Goal: Information Seeking & Learning: Learn about a topic

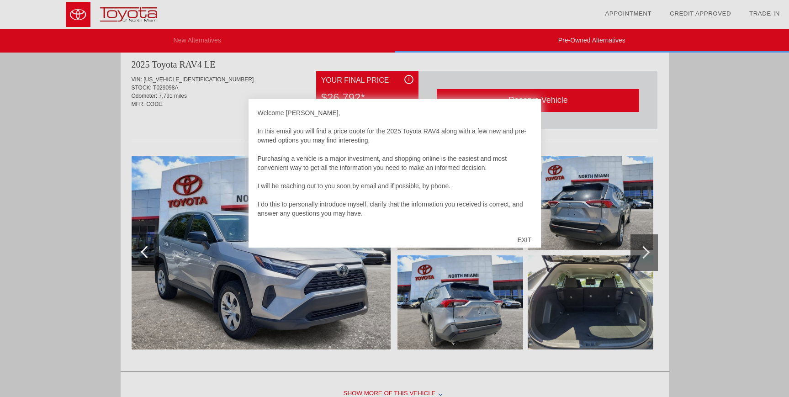
scroll to position [947, 0]
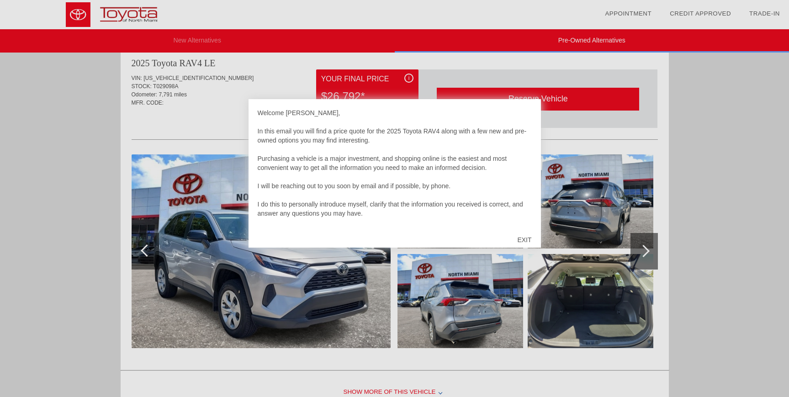
click at [518, 241] on div "EXIT" at bounding box center [524, 239] width 32 height 27
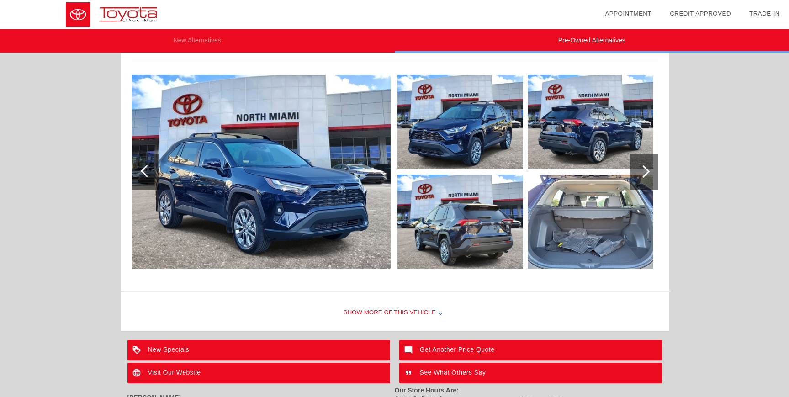
scroll to position [1401, 0]
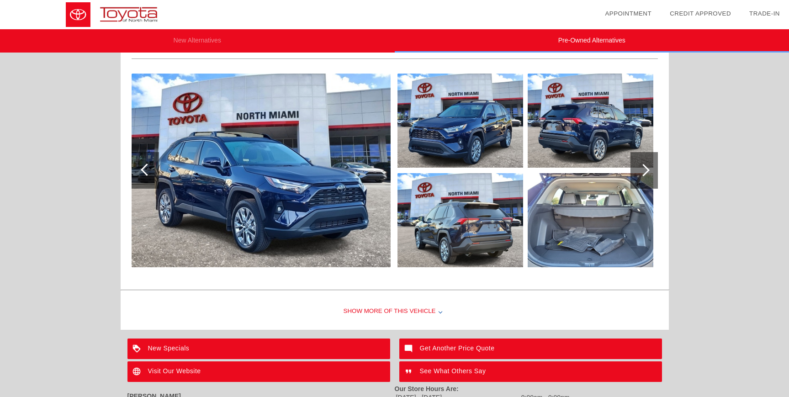
click at [311, 177] on img at bounding box center [261, 171] width 259 height 194
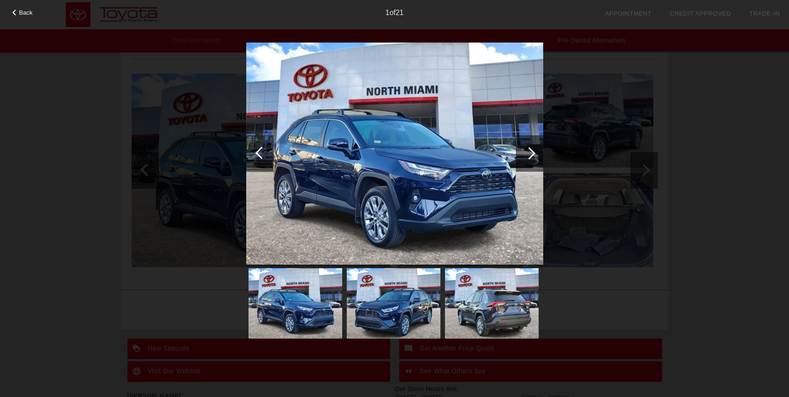
click at [528, 159] on div at bounding box center [529, 153] width 27 height 37
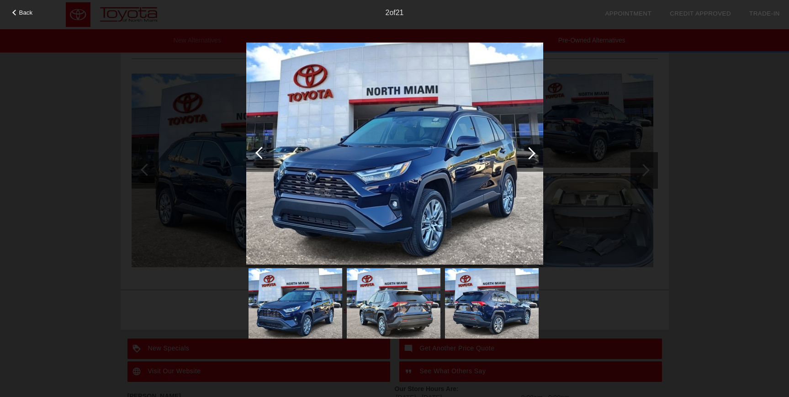
click at [528, 159] on div at bounding box center [529, 153] width 27 height 37
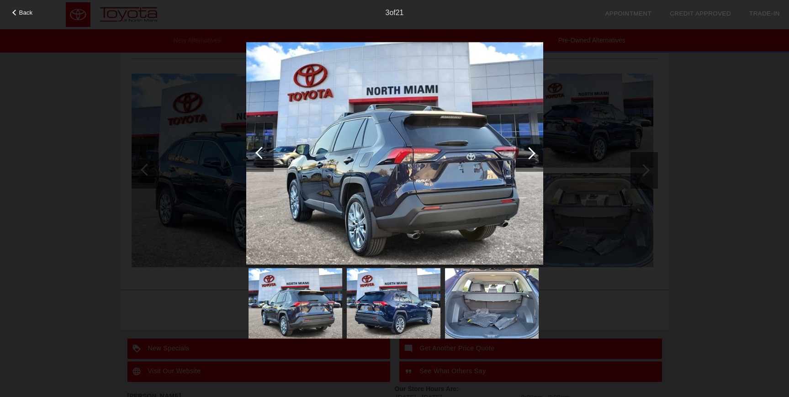
click at [528, 159] on div at bounding box center [529, 153] width 27 height 37
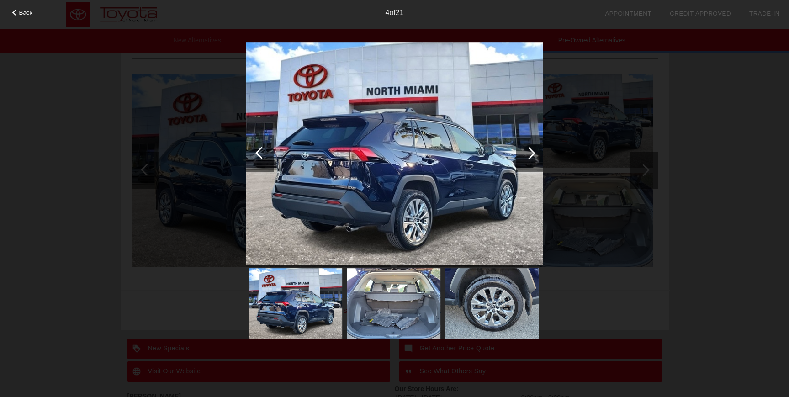
click at [528, 159] on div at bounding box center [529, 153] width 27 height 37
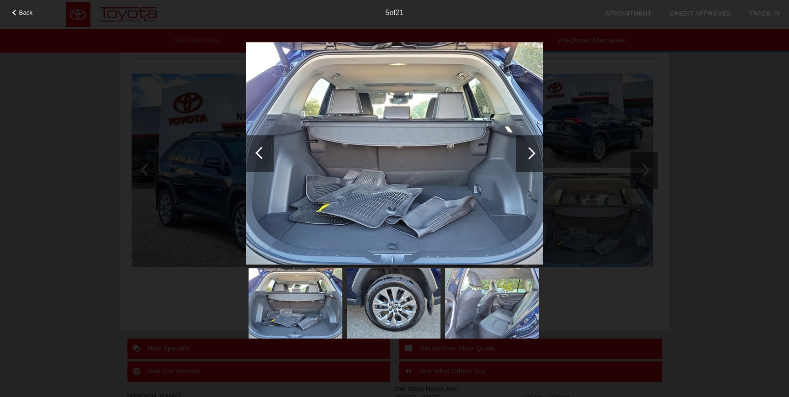
click at [528, 159] on div at bounding box center [529, 153] width 27 height 37
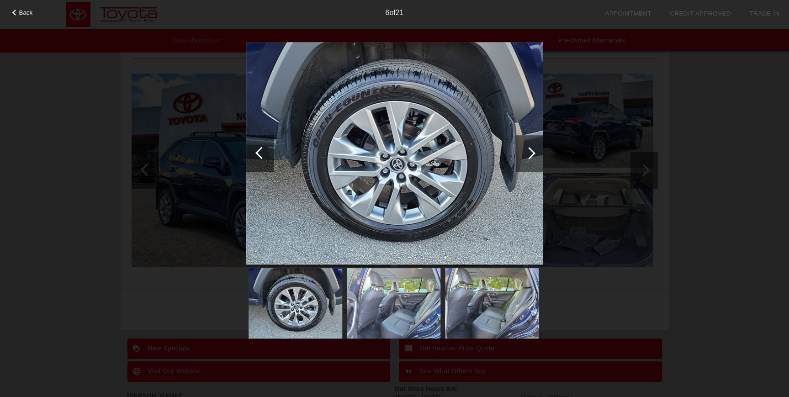
click at [528, 159] on div at bounding box center [529, 153] width 27 height 37
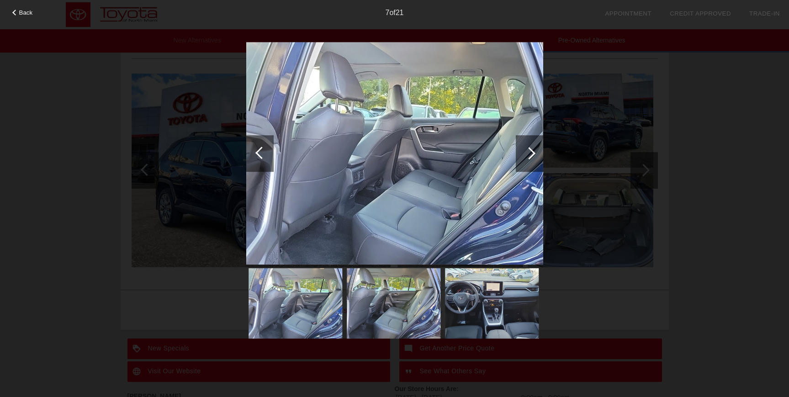
click at [528, 159] on div at bounding box center [529, 153] width 27 height 37
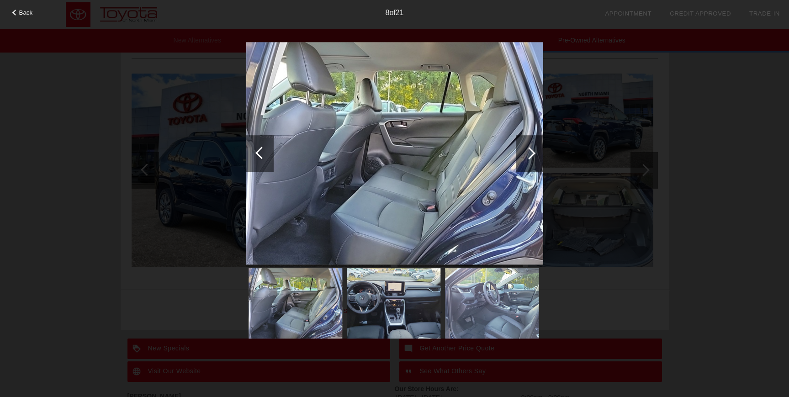
click at [528, 159] on div at bounding box center [529, 153] width 27 height 37
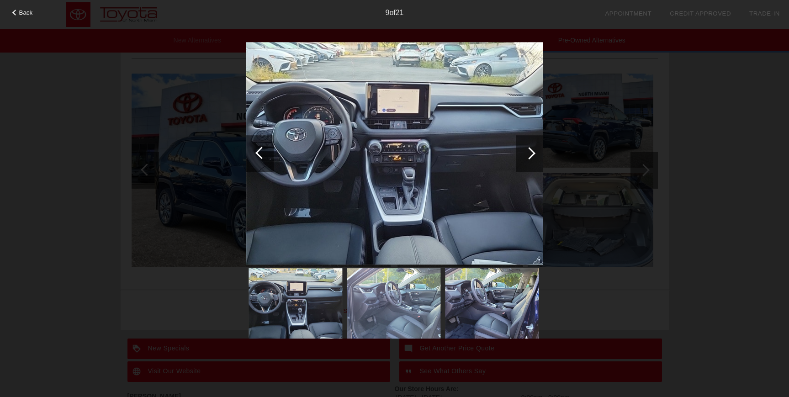
click at [528, 159] on div at bounding box center [529, 153] width 27 height 37
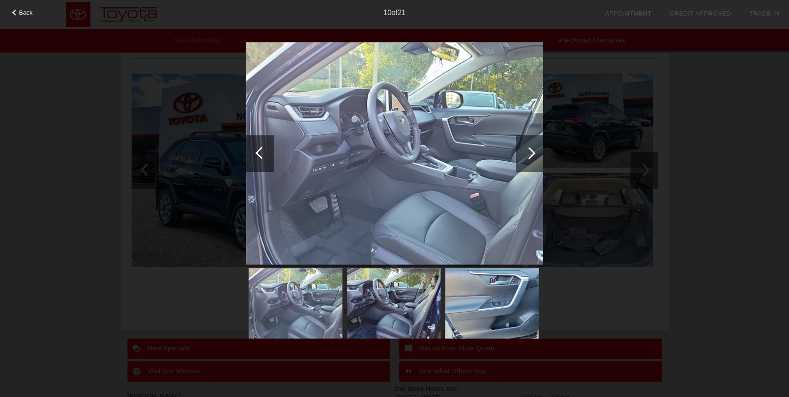
click at [259, 148] on div at bounding box center [261, 153] width 12 height 12
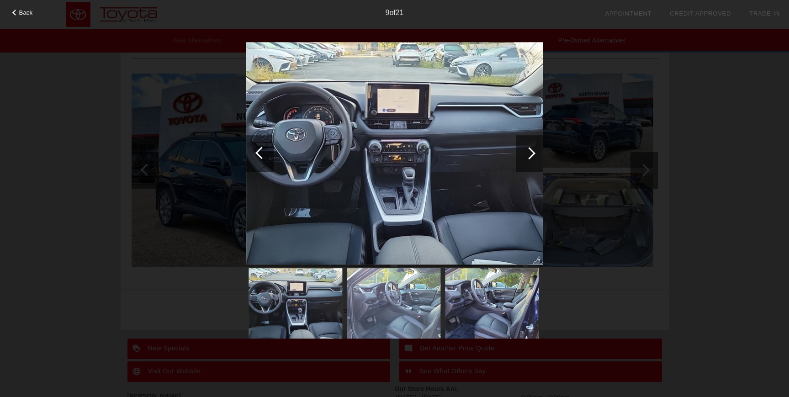
click at [528, 152] on div at bounding box center [529, 153] width 12 height 12
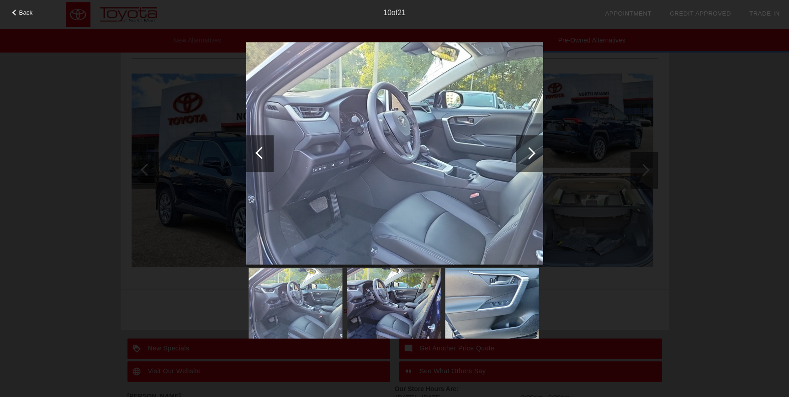
click at [528, 152] on div at bounding box center [529, 153] width 12 height 12
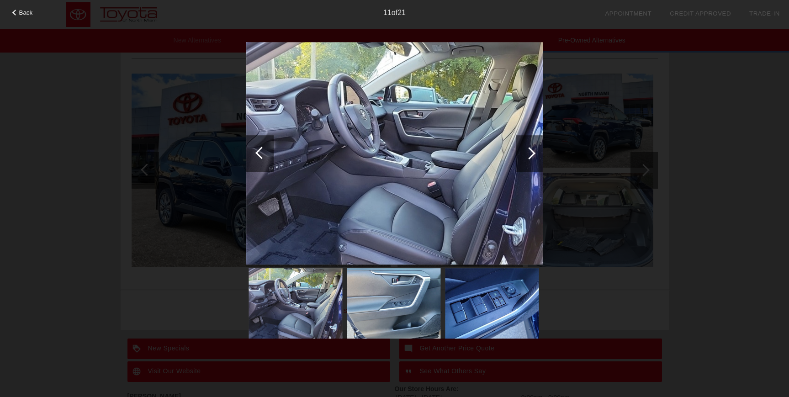
click at [528, 152] on div at bounding box center [529, 153] width 12 height 12
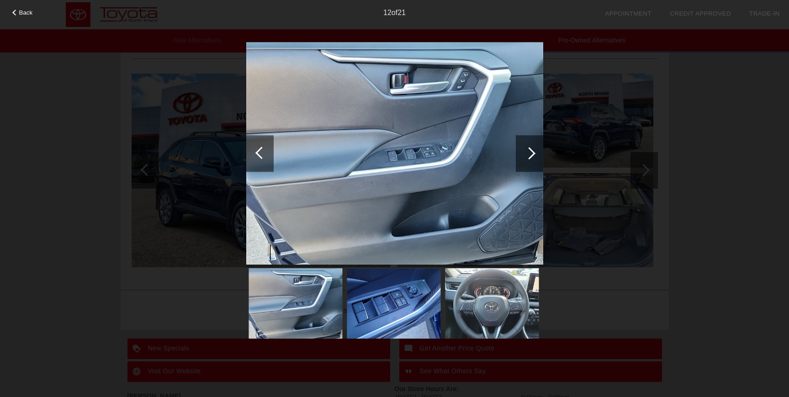
click at [528, 152] on div at bounding box center [529, 153] width 12 height 12
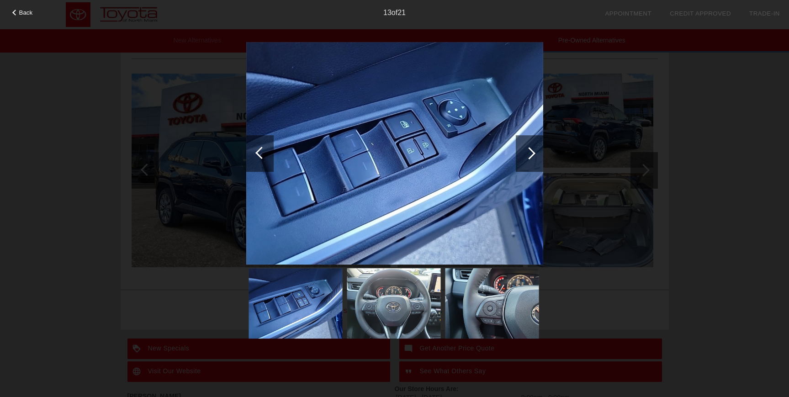
click at [528, 152] on div at bounding box center [529, 153] width 12 height 12
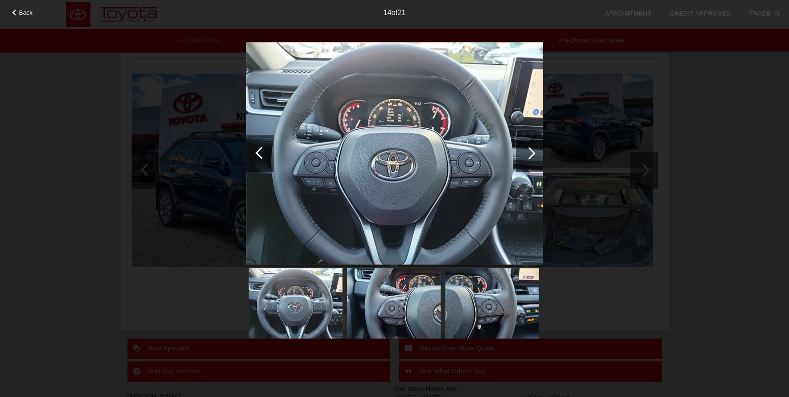
click at [528, 152] on div at bounding box center [529, 153] width 12 height 12
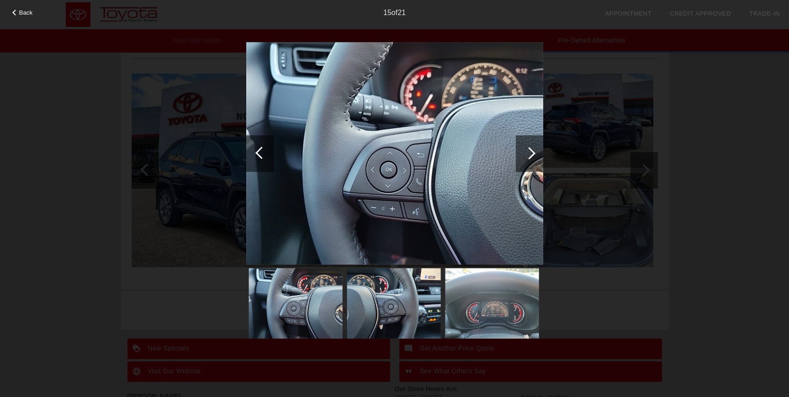
click at [528, 152] on div at bounding box center [529, 153] width 12 height 12
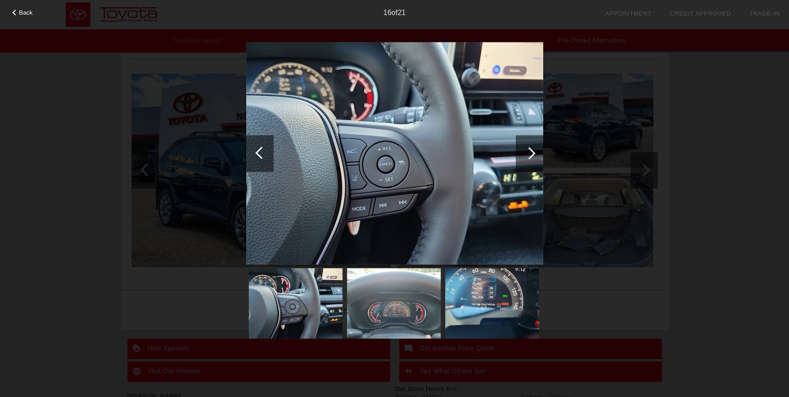
click at [528, 152] on div at bounding box center [529, 153] width 12 height 12
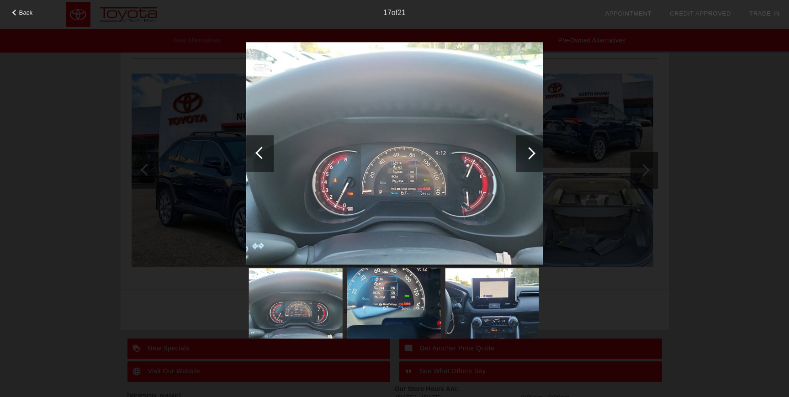
click at [528, 152] on div at bounding box center [529, 153] width 12 height 12
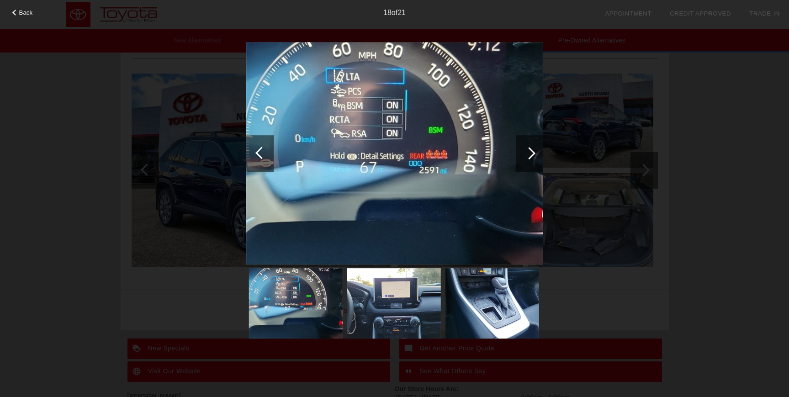
click at [26, 12] on span "Back" at bounding box center [26, 12] width 14 height 7
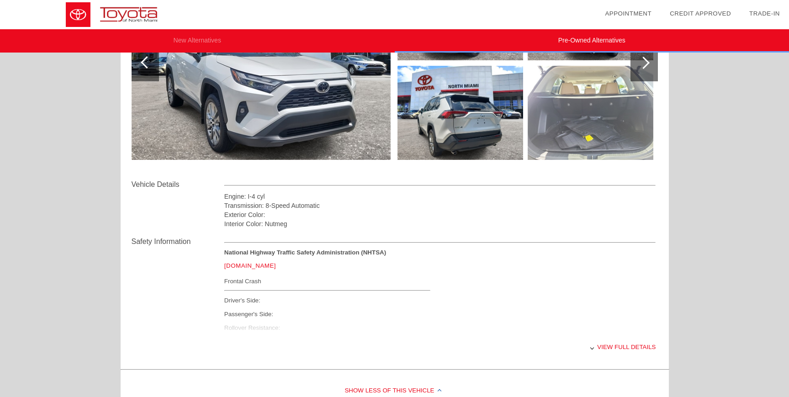
scroll to position [0, 0]
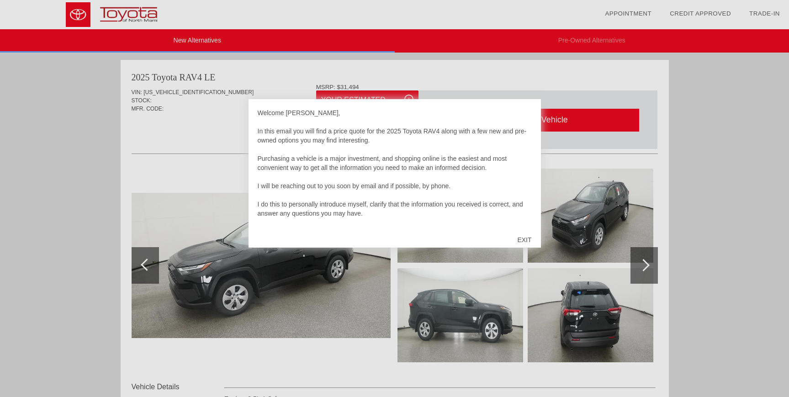
scroll to position [936, 0]
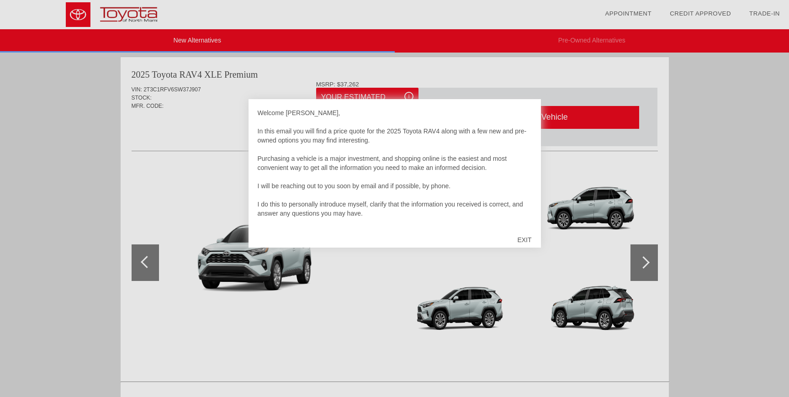
click at [514, 235] on div "EXIT" at bounding box center [524, 239] width 32 height 27
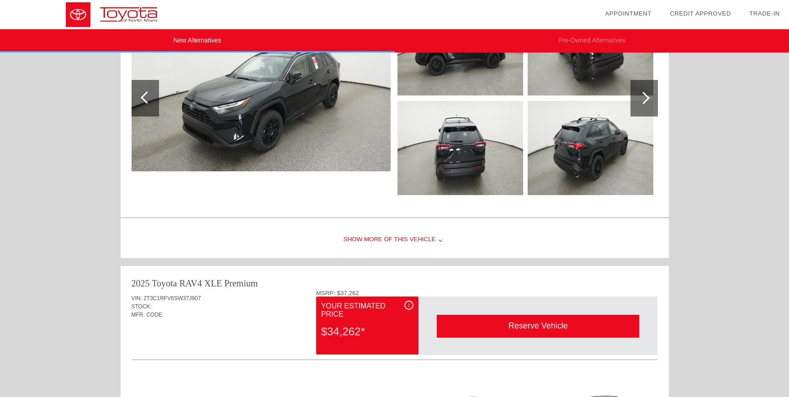
scroll to position [716, 0]
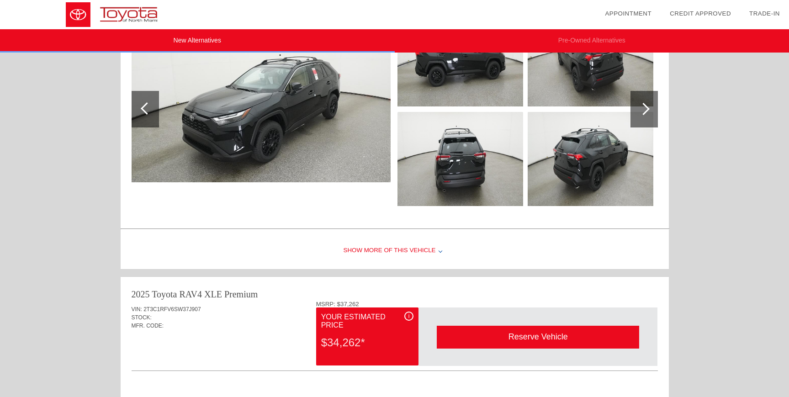
click at [388, 249] on div "Show More of this Vehicle" at bounding box center [395, 251] width 548 height 37
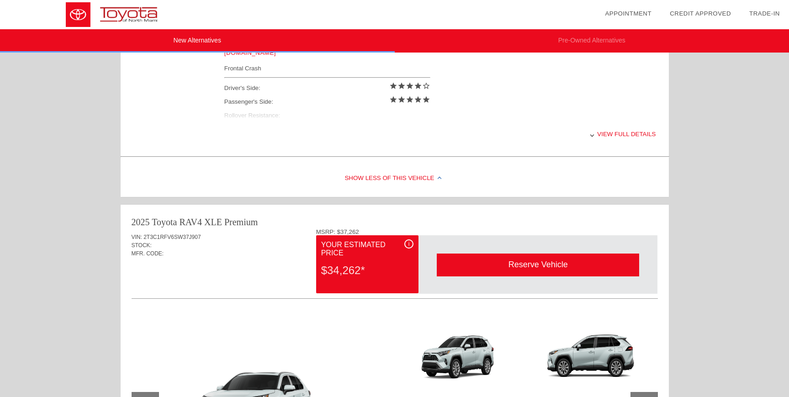
scroll to position [977, 0]
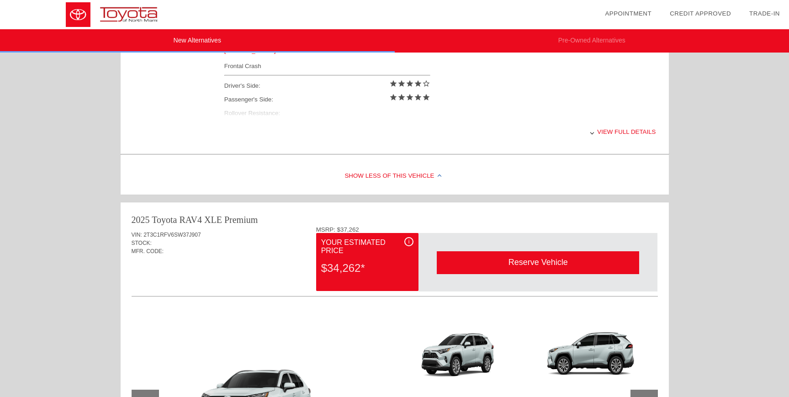
click at [632, 131] on div "View full details" at bounding box center [440, 132] width 432 height 22
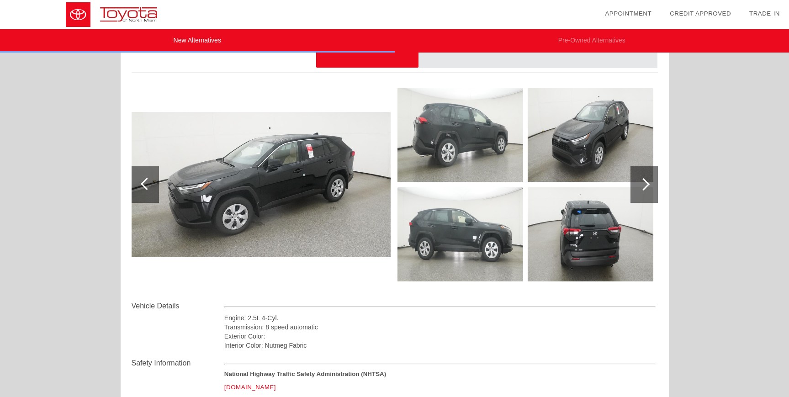
scroll to position [0, 0]
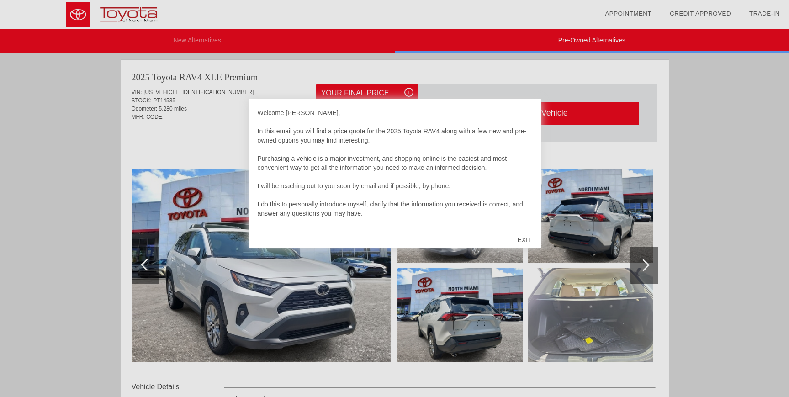
scroll to position [936, 0]
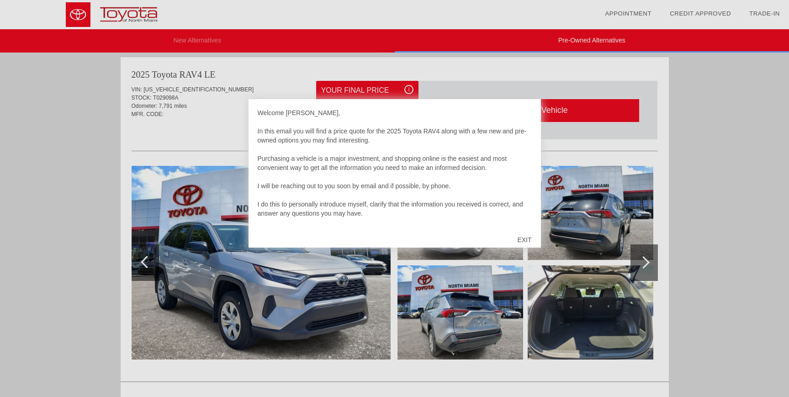
click at [526, 234] on div "EXIT" at bounding box center [524, 239] width 32 height 27
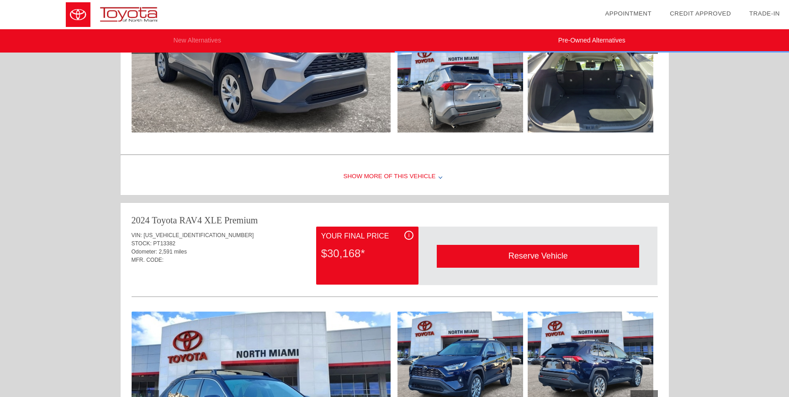
scroll to position [1163, 0]
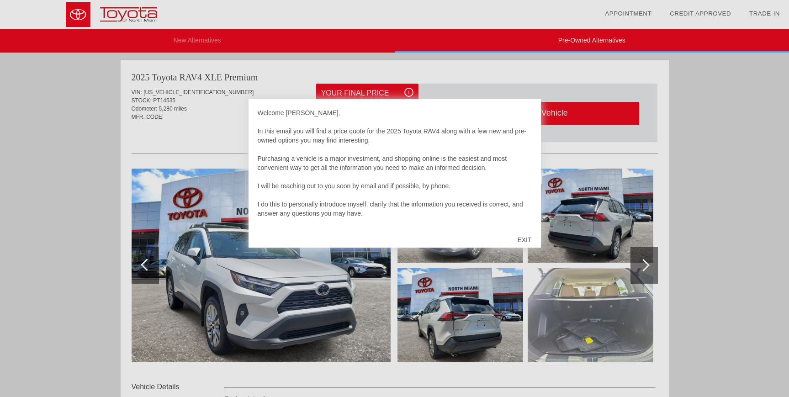
click at [520, 238] on div "EXIT" at bounding box center [524, 239] width 32 height 27
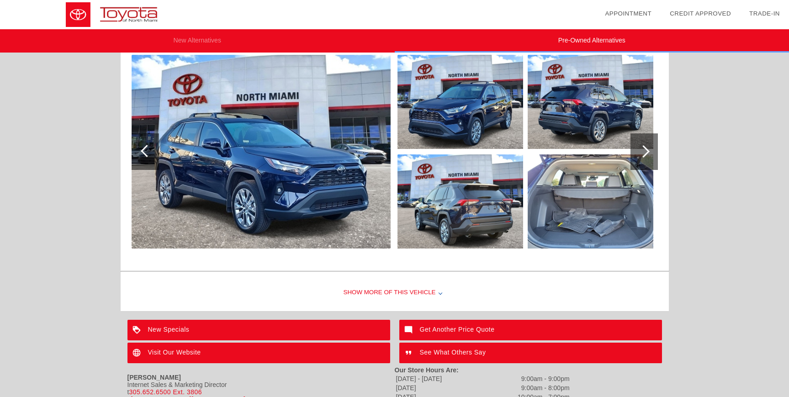
scroll to position [1483, 0]
